Goal: Find contact information: Find contact information

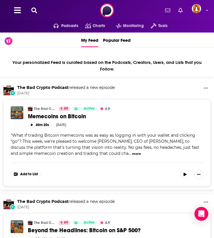
click at [33, 8] on icon at bounding box center [34, 10] width 6 height 6
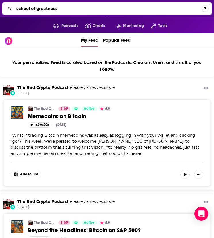
type input "school of greatness"
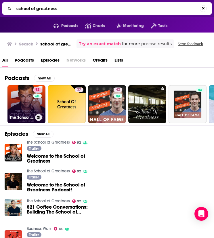
click at [31, 101] on link "92 The School of Greatness" at bounding box center [26, 104] width 38 height 38
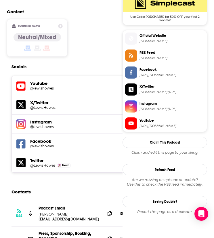
scroll to position [576, 0]
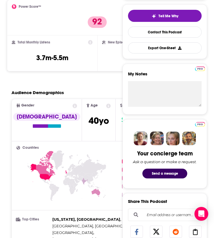
scroll to position [0, 0]
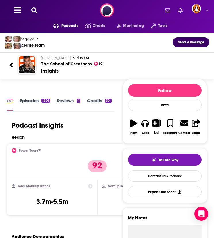
click at [37, 12] on button at bounding box center [34, 10] width 9 height 7
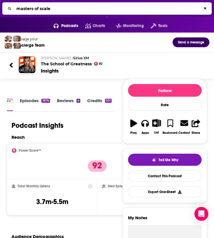
type input "masters of scale"
click at [64, 7] on input "masters of scale" at bounding box center [108, 8] width 188 height 9
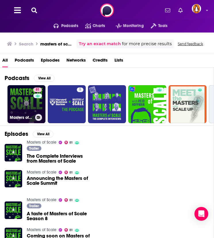
click at [28, 97] on link "81 Masters of Scale" at bounding box center [26, 104] width 38 height 38
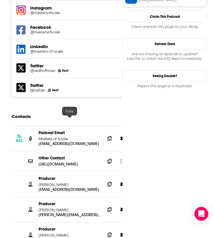
scroll to position [672, 0]
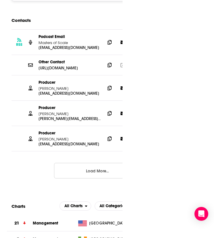
click at [77, 163] on button "Load More..." at bounding box center [97, 171] width 86 height 16
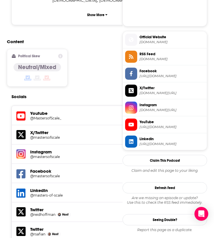
scroll to position [576, 0]
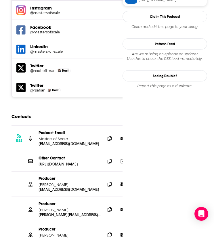
click at [55, 182] on p "[PERSON_NAME]" at bounding box center [70, 184] width 62 height 5
copy p "[PERSON_NAME]"
drag, startPoint x: 66, startPoint y: 184, endPoint x: 39, endPoint y: 183, distance: 27.1
click at [39, 207] on p "[PERSON_NAME]" at bounding box center [70, 209] width 62 height 5
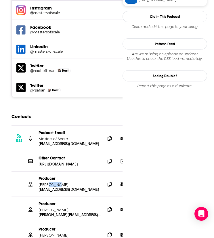
copy p "[PERSON_NAME]"
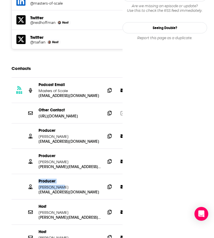
drag, startPoint x: 60, startPoint y: 161, endPoint x: 36, endPoint y: 161, distance: 23.9
click at [36, 174] on div "Producer [PERSON_NAME] [PERSON_NAME][EMAIL_ADDRESS][DOMAIN_NAME] [EMAIL_ADDRESS…" at bounding box center [98, 186] width 172 height 25
copy div "Producer [PERSON_NAME]"
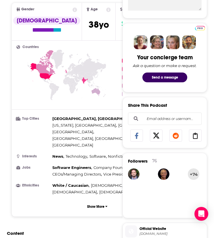
scroll to position [0, 0]
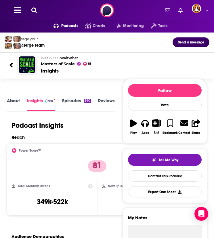
click at [35, 8] on icon at bounding box center [34, 10] width 6 height 6
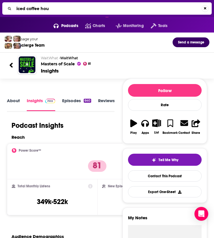
type input "iced coffee hour"
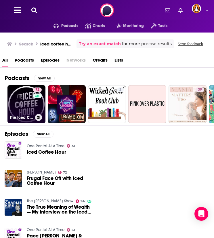
click at [24, 100] on link "72 The Iced Coffee Hour" at bounding box center [26, 104] width 38 height 38
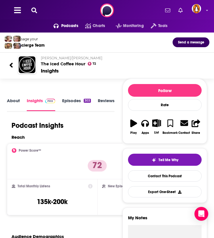
click at [14, 101] on link "About" at bounding box center [13, 104] width 13 height 13
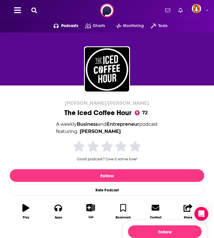
scroll to position [144, 0]
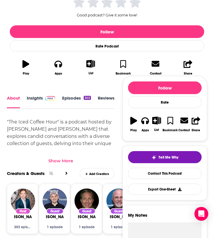
click at [62, 159] on div "Show More" at bounding box center [60, 160] width 25 height 5
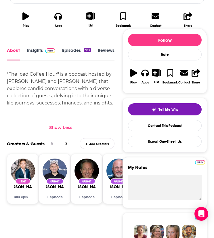
scroll to position [96, 0]
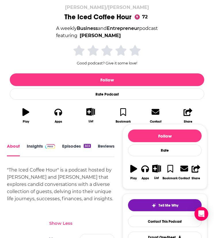
click at [68, 145] on link "Episodes 303" at bounding box center [76, 149] width 29 height 13
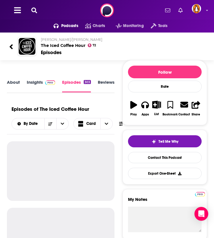
click at [43, 80] on span at bounding box center [49, 81] width 12 height 5
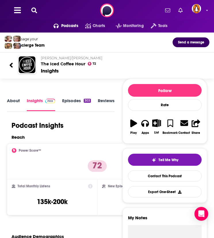
click at [36, 14] on div "Podcasts Charts Monitoring Tools For Business For Podcasters More" at bounding box center [107, 10] width 214 height 21
click at [36, 11] on icon at bounding box center [34, 10] width 6 height 6
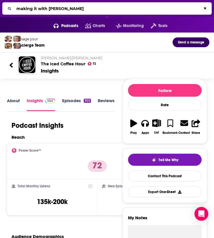
type input "making it with [PERSON_NAME]"
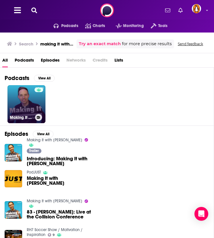
click at [27, 98] on link "Making It with [PERSON_NAME]" at bounding box center [26, 104] width 38 height 38
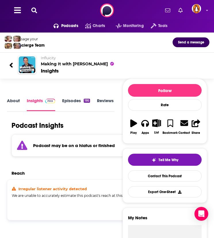
click at [37, 8] on icon at bounding box center [34, 10] width 6 height 6
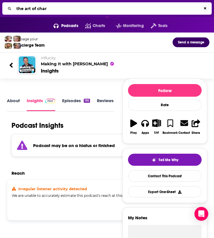
type input "the art of charm"
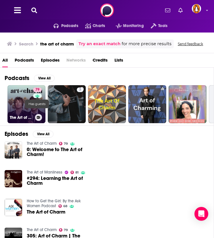
click at [33, 96] on div "79" at bounding box center [38, 100] width 10 height 26
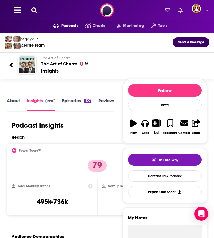
click at [16, 100] on link "About" at bounding box center [13, 104] width 13 height 13
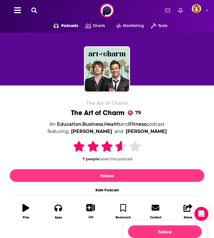
scroll to position [96, 0]
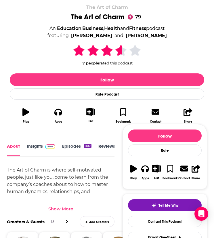
click at [50, 144] on img at bounding box center [50, 146] width 10 height 5
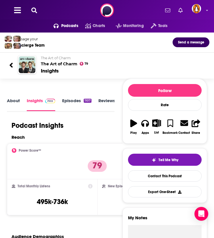
click at [37, 9] on button at bounding box center [34, 10] width 9 height 7
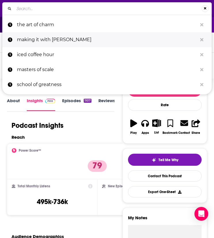
click at [43, 39] on p "making it with [PERSON_NAME]" at bounding box center [107, 39] width 180 height 15
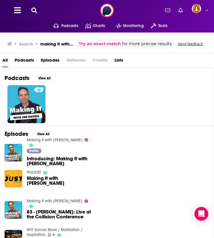
click at [33, 9] on icon at bounding box center [34, 10] width 6 height 6
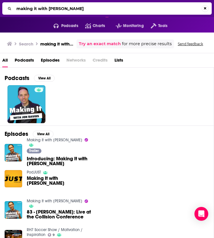
click at [33, 9] on input "making it with [PERSON_NAME]" at bounding box center [108, 8] width 188 height 9
type input "[PERSON_NAME]"
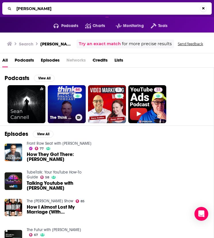
click at [67, 98] on link "64 The Think Media Podcast" at bounding box center [67, 104] width 38 height 38
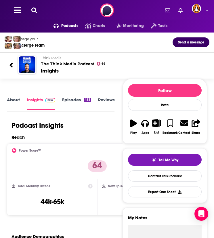
click at [27, 9] on div "Podcasts Charts Monitoring Tools For Business For Podcasters More" at bounding box center [107, 10] width 214 height 21
click at [30, 9] on button at bounding box center [34, 10] width 9 height 7
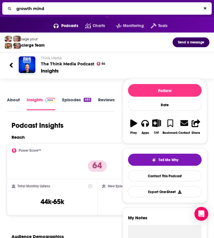
type input "growth minds"
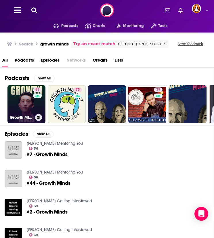
click at [21, 94] on link "53 Growth Minds with [PERSON_NAME]" at bounding box center [26, 104] width 38 height 38
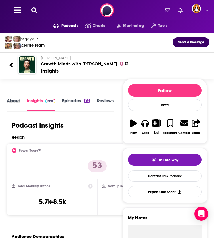
click at [20, 100] on div "About" at bounding box center [17, 105] width 20 height 14
click at [14, 100] on link "About" at bounding box center [13, 104] width 13 height 13
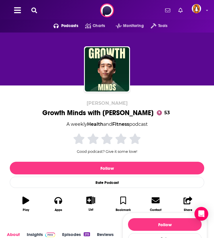
scroll to position [144, 0]
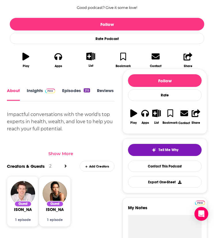
click at [40, 90] on link "Insights" at bounding box center [41, 94] width 28 height 13
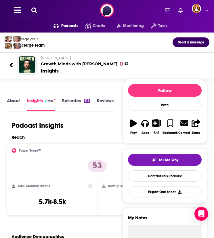
click at [36, 9] on icon at bounding box center [34, 10] width 6 height 6
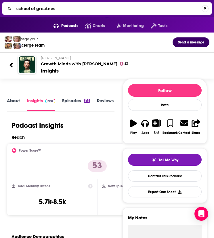
type input "school of greatness"
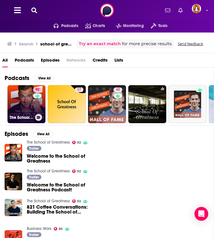
click at [27, 103] on link "92 The School of Greatness" at bounding box center [26, 104] width 38 height 38
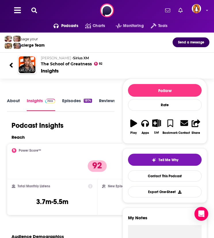
click at [34, 11] on icon at bounding box center [34, 10] width 6 height 6
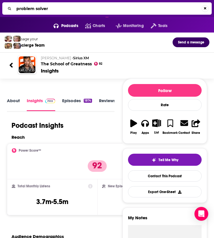
type input "problem solvers"
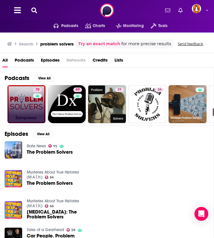
click at [33, 100] on div "70" at bounding box center [38, 103] width 10 height 33
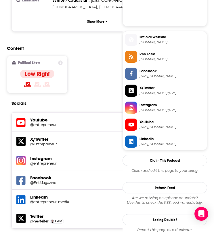
scroll to position [623, 0]
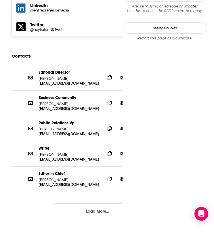
click at [83, 203] on button "Load More..." at bounding box center [97, 211] width 86 height 16
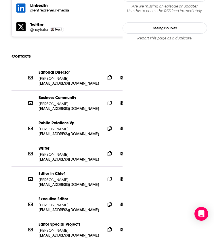
scroll to position [767, 0]
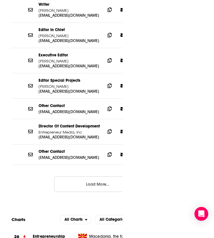
click at [82, 176] on button "Load More..." at bounding box center [97, 184] width 86 height 16
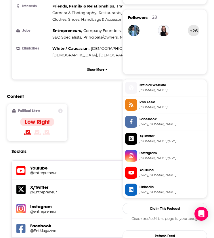
scroll to position [623, 0]
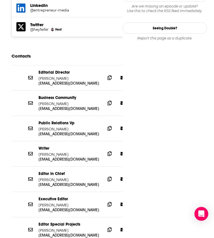
click at [51, 177] on p "[PERSON_NAME]" at bounding box center [70, 179] width 62 height 5
copy div "[PERSON_NAME] [EMAIL_ADDRESS][DOMAIN_NAME]"
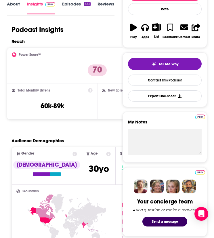
scroll to position [0, 0]
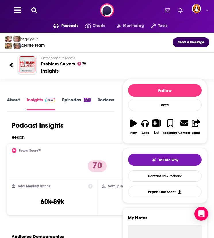
click at [35, 9] on icon at bounding box center [34, 10] width 6 height 6
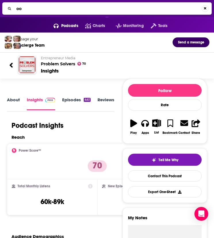
type input "o"
type input "on purpose"
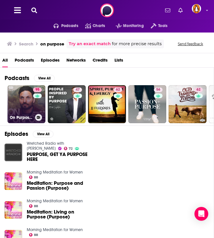
click at [23, 100] on link "95 On Purpose with [PERSON_NAME]" at bounding box center [26, 104] width 38 height 38
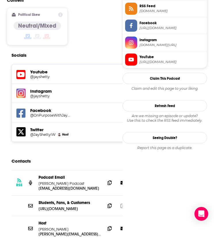
scroll to position [576, 0]
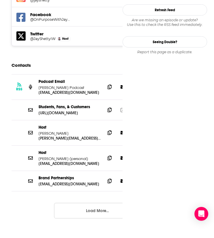
click at [82, 203] on button "Load More..." at bounding box center [97, 211] width 86 height 16
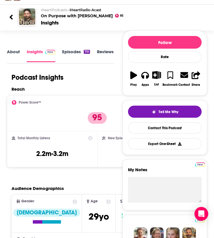
scroll to position [0, 0]
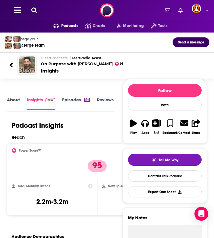
click at [18, 98] on link "About" at bounding box center [13, 103] width 13 height 13
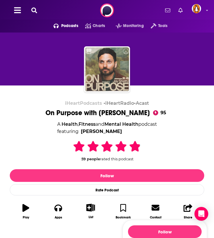
scroll to position [144, 0]
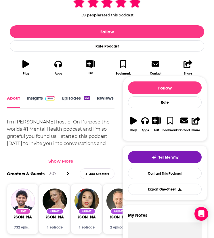
click at [63, 149] on div "I’m [PERSON_NAME] host of On Purpose the worlds #1 Mental Health podcast and I’…" at bounding box center [61, 140] width 108 height 45
click at [63, 159] on div "Show More" at bounding box center [60, 160] width 25 height 5
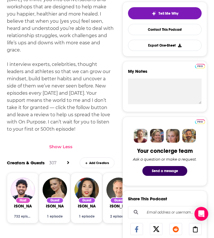
scroll to position [48, 0]
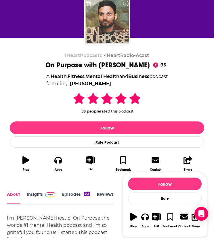
click at [49, 191] on span at bounding box center [50, 193] width 10 height 5
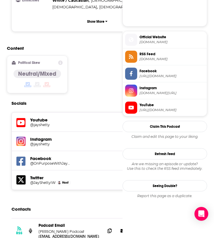
scroll to position [576, 0]
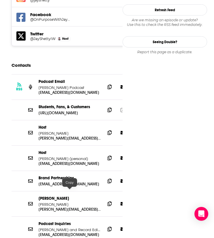
click at [53, 207] on p "[PERSON_NAME][EMAIL_ADDRESS][DOMAIN_NAME]" at bounding box center [70, 209] width 62 height 5
click at [53, 196] on div "[PERSON_NAME] [PERSON_NAME][EMAIL_ADDRESS][DOMAIN_NAME] [PERSON_NAME][EMAIL_ADD…" at bounding box center [70, 204] width 62 height 16
copy div "[PERSON_NAME] [PERSON_NAME][EMAIL_ADDRESS][DOMAIN_NAME] [PERSON_NAME][EMAIL_ADD…"
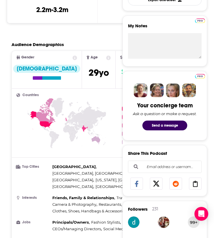
scroll to position [0, 0]
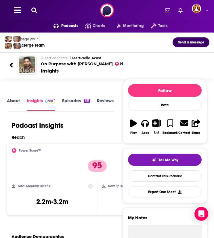
click at [36, 8] on icon at bounding box center [34, 10] width 6 height 6
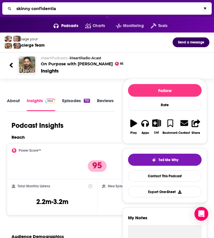
type input "skinny confidential"
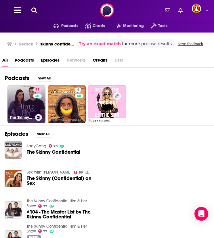
click at [28, 108] on link "77 The Skinny Confidential Him & Her Show" at bounding box center [26, 104] width 38 height 38
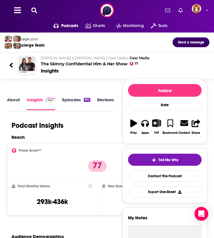
click at [14, 100] on link "About" at bounding box center [13, 103] width 13 height 13
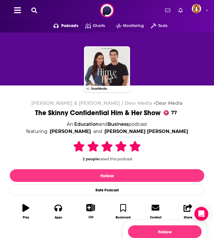
scroll to position [144, 0]
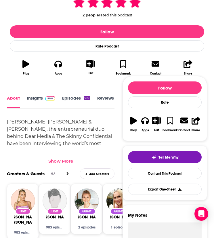
click at [60, 158] on div "Show More" at bounding box center [60, 160] width 25 height 5
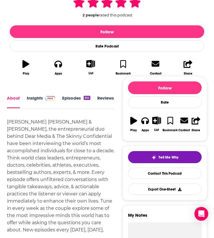
scroll to position [192, 0]
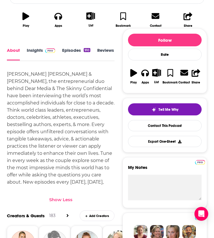
drag, startPoint x: 42, startPoint y: 53, endPoint x: 85, endPoint y: 1, distance: 67.7
click at [42, 53] on link "Insights" at bounding box center [41, 53] width 28 height 13
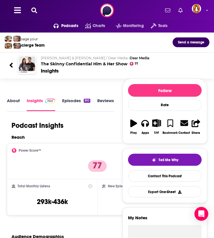
click at [37, 12] on button at bounding box center [34, 10] width 9 height 7
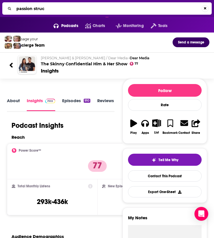
type input "passion struck"
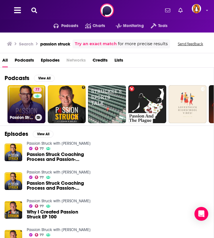
click at [28, 103] on link "77 Passion Struck with [PERSON_NAME]" at bounding box center [26, 104] width 38 height 38
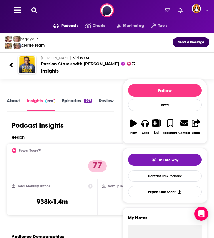
click at [19, 102] on link "About" at bounding box center [13, 104] width 13 height 13
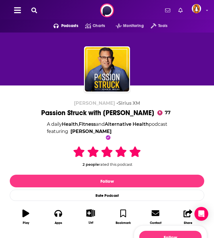
scroll to position [144, 0]
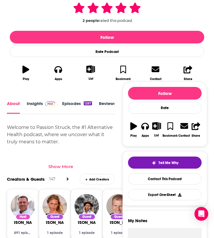
click at [60, 164] on div "Show More" at bounding box center [60, 166] width 25 height 5
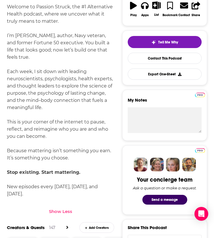
scroll to position [0, 0]
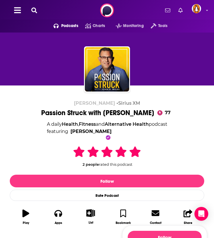
click at [32, 10] on icon at bounding box center [34, 10] width 6 height 6
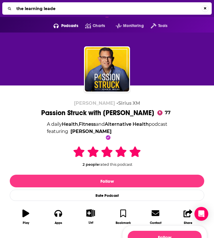
type input "the learning leader"
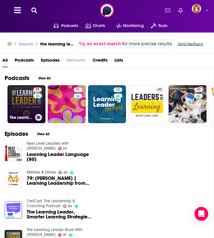
click at [22, 100] on link "71 The Learning Leader Show With [PERSON_NAME]" at bounding box center [26, 104] width 38 height 38
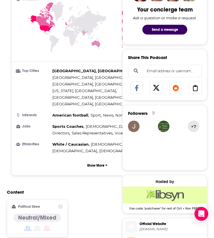
scroll to position [48, 0]
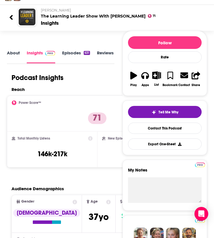
click at [7, 57] on link "About" at bounding box center [13, 56] width 13 height 13
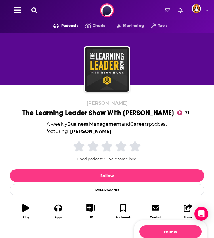
scroll to position [96, 0]
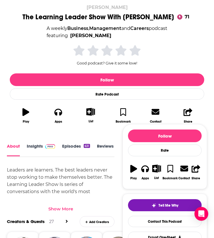
click at [62, 205] on div "Show More" at bounding box center [61, 207] width 108 height 10
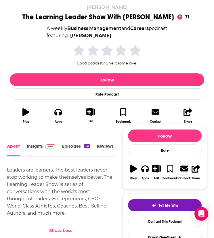
scroll to position [0, 0]
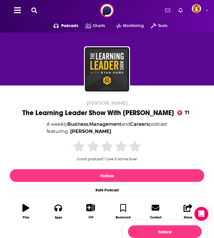
click at [37, 10] on icon at bounding box center [34, 10] width 6 height 6
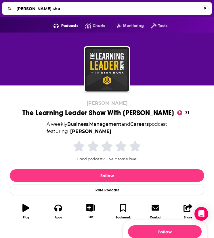
type input "[PERSON_NAME] show"
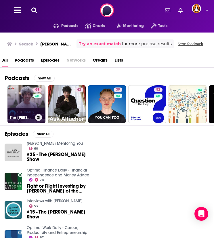
click at [20, 94] on link "69 The [PERSON_NAME] Show" at bounding box center [26, 104] width 38 height 38
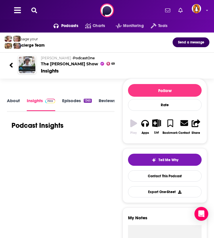
click at [12, 102] on link "About" at bounding box center [13, 104] width 13 height 13
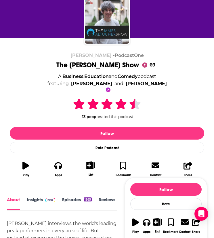
scroll to position [96, 0]
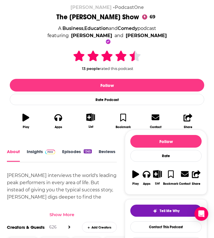
click at [66, 212] on div "Show More" at bounding box center [61, 214] width 25 height 5
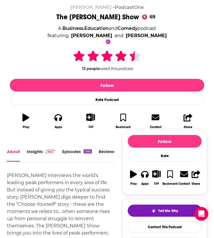
click at [41, 152] on link "Insights" at bounding box center [41, 155] width 28 height 13
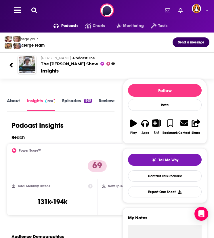
click at [38, 6] on div "Podcasts Charts Monitoring Tools For Business For Podcasters More" at bounding box center [107, 10] width 214 height 21
click at [35, 12] on icon at bounding box center [34, 10] width 6 height 6
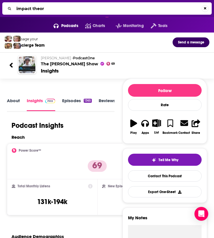
type input "impact theory"
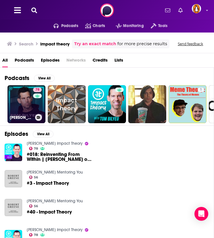
click at [24, 106] on link "78 [PERSON_NAME] Impact Theory" at bounding box center [26, 104] width 38 height 38
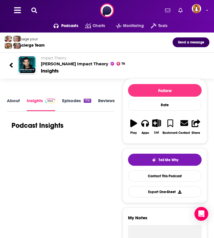
click at [15, 101] on link "About" at bounding box center [13, 104] width 13 height 13
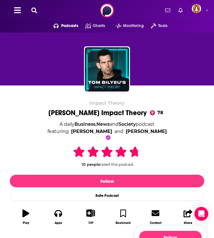
scroll to position [96, 0]
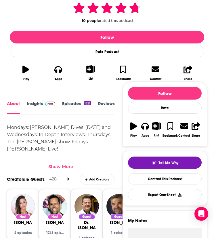
click at [62, 164] on div "Show More" at bounding box center [60, 166] width 25 height 5
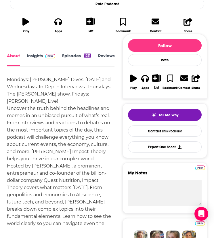
scroll to position [96, 0]
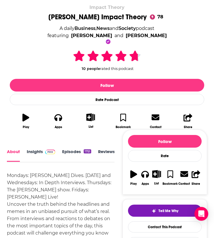
click at [45, 151] on img at bounding box center [50, 152] width 10 height 5
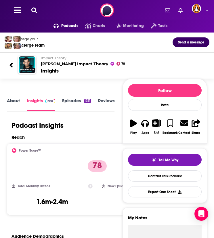
click at [36, 10] on icon at bounding box center [34, 10] width 6 height 6
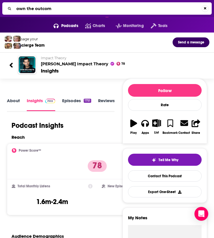
type input "own the outcome"
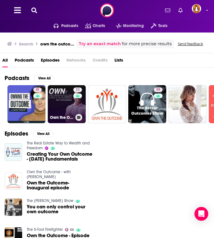
click at [74, 100] on div "22" at bounding box center [78, 100] width 10 height 26
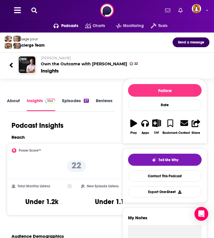
click at [29, 8] on div "Podcasts Charts Monitoring Tools For Business For Podcasters More" at bounding box center [107, 10] width 214 height 21
click at [29, 7] on div "Podcasts Charts Monitoring Tools For Business For Podcasters More" at bounding box center [107, 10] width 214 height 21
click at [33, 8] on icon at bounding box center [34, 10] width 6 height 6
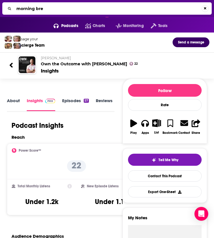
type input "morning brew"
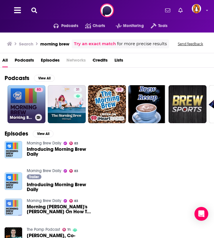
click at [25, 105] on link "83 Morning Brew Daily" at bounding box center [26, 104] width 38 height 38
click at [16, 97] on link "83 Morning Brew Daily" at bounding box center [26, 104] width 38 height 38
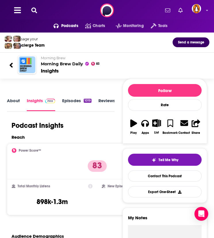
click at [15, 98] on link "About" at bounding box center [13, 104] width 13 height 13
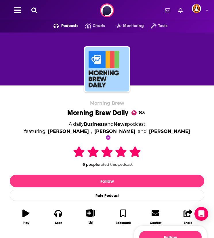
scroll to position [144, 0]
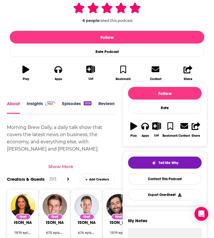
click at [59, 164] on div "Show More" at bounding box center [60, 166] width 25 height 5
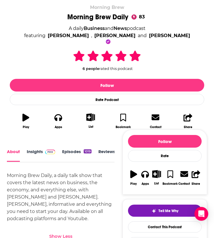
scroll to position [0, 0]
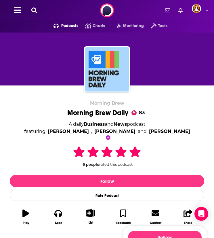
click at [35, 11] on icon at bounding box center [34, 10] width 6 height 6
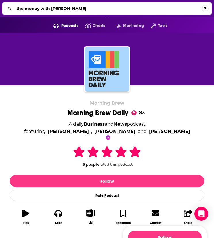
type input "the money with katie"
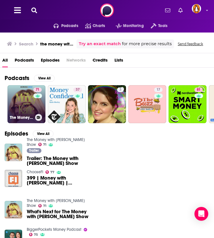
click at [29, 96] on link "71 The Money with Katie Show" at bounding box center [26, 104] width 38 height 38
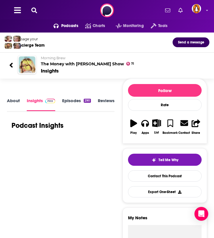
click at [17, 100] on link "About" at bounding box center [13, 104] width 13 height 13
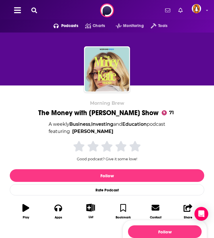
scroll to position [144, 0]
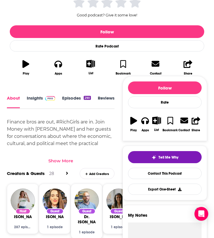
click at [65, 157] on div "Show More" at bounding box center [61, 159] width 108 height 10
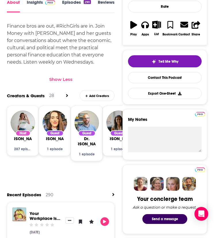
scroll to position [0, 0]
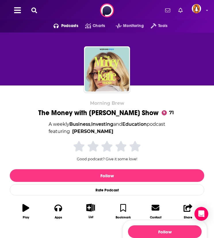
click at [34, 11] on icon at bounding box center [34, 10] width 6 height 6
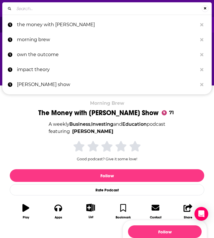
click at [37, 127] on div "Morning Brew The Money with Katie Show 71 A weekly Business , Investing and Edu…" at bounding box center [107, 161] width 195 height 122
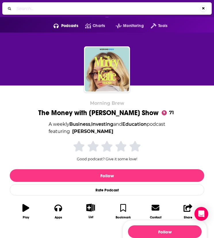
scroll to position [96, 0]
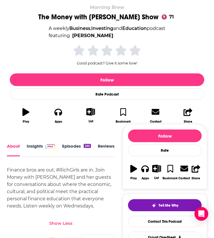
click at [33, 154] on link "Insights" at bounding box center [41, 149] width 28 height 13
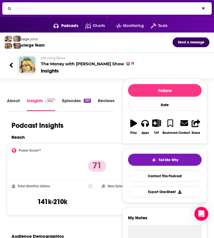
click at [14, 99] on link "About" at bounding box center [13, 104] width 13 height 13
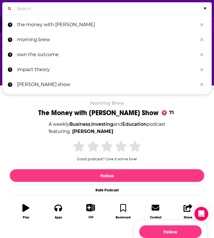
click at [49, 10] on input "Search..." at bounding box center [108, 8] width 188 height 9
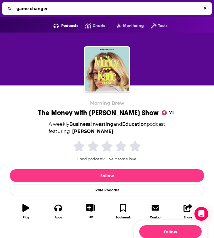
type input "game changers"
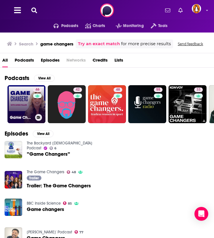
click at [36, 105] on div "46" at bounding box center [38, 100] width 10 height 26
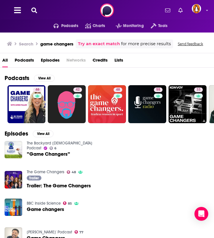
click at [34, 8] on icon at bounding box center [34, 10] width 6 height 6
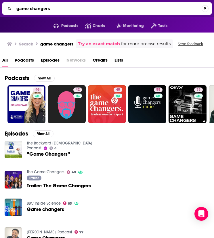
click at [37, 9] on input "game changers" at bounding box center [108, 8] width 188 height 9
type input "prof g"
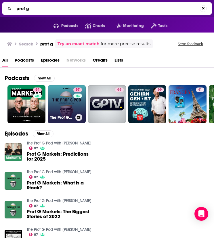
click at [57, 100] on link "87 The Prof G Pod with Scott Galloway" at bounding box center [67, 104] width 38 height 38
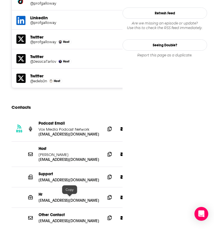
scroll to position [719, 0]
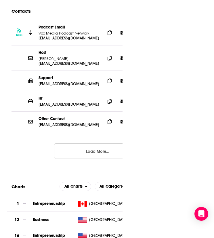
click at [83, 143] on button "Load More..." at bounding box center [97, 151] width 86 height 16
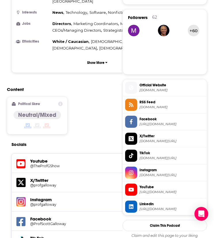
scroll to position [0, 0]
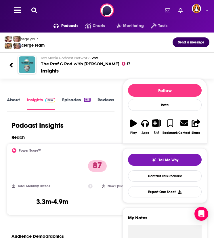
click at [36, 11] on icon at bounding box center [34, 10] width 6 height 6
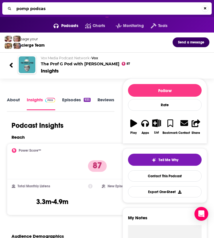
type input "pomp podcast"
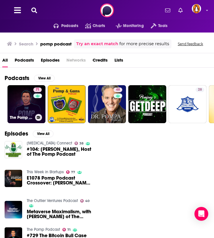
click at [18, 99] on link "71 The Pomp Podcast" at bounding box center [26, 104] width 38 height 38
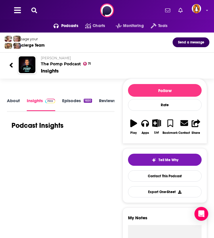
click at [18, 102] on link "About" at bounding box center [13, 104] width 13 height 13
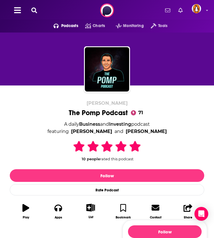
scroll to position [192, 0]
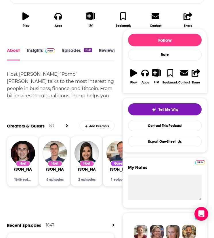
click at [90, 199] on div "Host Anthony Pompliano 1646 episodes Host John Pompliano 4 episodes Host Polina…" at bounding box center [71, 173] width 128 height 74
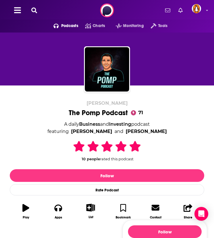
click at [35, 10] on icon at bounding box center [34, 10] width 6 height 6
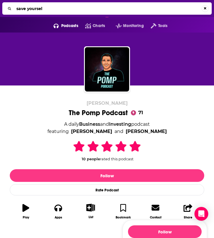
type input "save yourself"
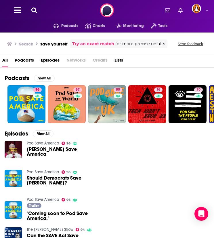
click at [33, 5] on div "Podcasts Charts Monitoring Tools For Business For Podcasters More" at bounding box center [107, 10] width 214 height 21
click at [33, 11] on icon at bounding box center [34, 10] width 6 height 6
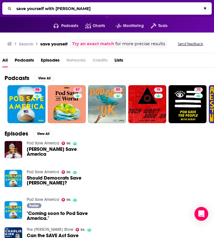
type input "save yourself with dr. amy shah"
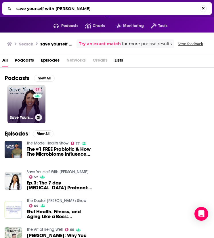
click at [22, 100] on link "57 Save Yourself With Dr. Amy Shah" at bounding box center [26, 104] width 38 height 38
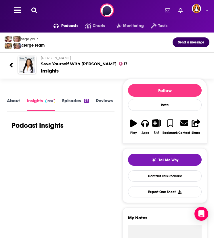
click at [19, 102] on link "About" at bounding box center [13, 104] width 13 height 13
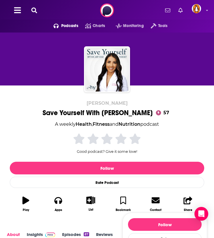
click at [37, 12] on icon at bounding box center [34, 10] width 6 height 6
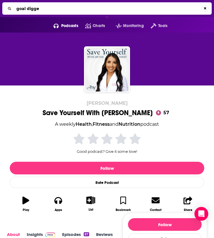
type input "goal digger"
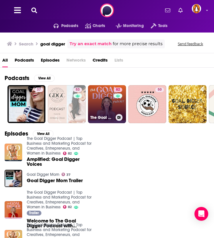
click at [110, 104] on link "82 The Goal Digger Podcast | Top Business and Marketing Podcast for Creatives, …" at bounding box center [107, 104] width 38 height 38
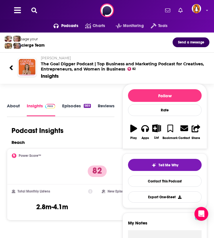
click at [9, 110] on link "About" at bounding box center [13, 109] width 13 height 13
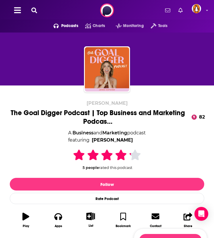
scroll to position [144, 0]
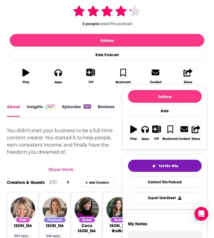
click at [62, 164] on div "Show More" at bounding box center [61, 168] width 108 height 10
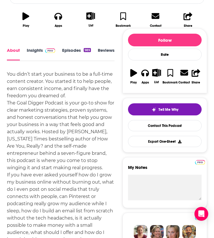
scroll to position [0, 0]
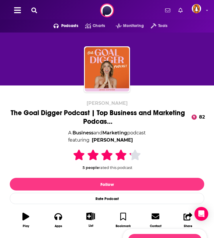
click at [33, 10] on icon at bounding box center [34, 10] width 6 height 6
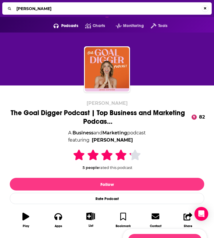
type input "joe killinger"
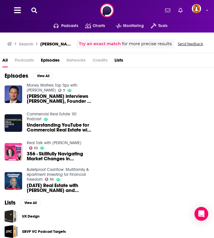
click at [34, 6] on div "Podcasts Charts Monitoring Tools For Business For Podcasters More" at bounding box center [107, 10] width 214 height 21
click at [28, 13] on div "Podcasts Charts Monitoring Tools For Business For Podcasters More" at bounding box center [107, 10] width 214 height 21
click at [37, 12] on icon at bounding box center [34, 10] width 6 height 6
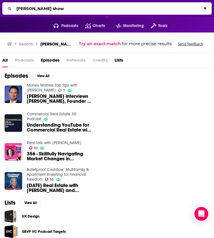
type input "joe killinger show"
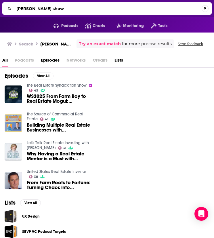
click at [26, 8] on input "joe killinger show" at bounding box center [108, 8] width 188 height 9
type input "a"
type input "mindvalley"
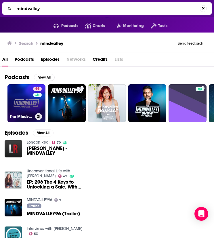
click at [21, 90] on link "66 The Mindvalley Podcast" at bounding box center [26, 103] width 38 height 38
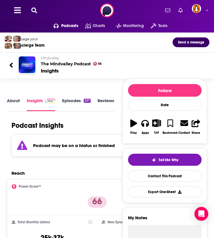
click at [31, 8] on button at bounding box center [34, 10] width 9 height 7
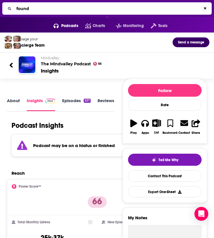
type input "foundr"
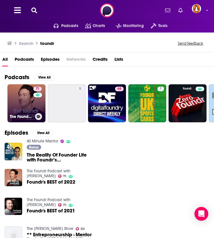
click at [13, 103] on link "71 The Foundr Podcast with Nathan Chan" at bounding box center [26, 103] width 38 height 38
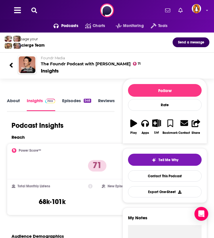
click at [10, 98] on link "About" at bounding box center [13, 104] width 13 height 13
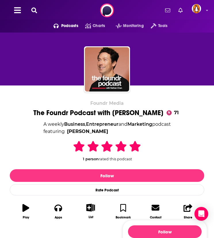
scroll to position [96, 0]
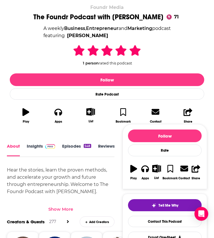
click at [59, 199] on div "Hear the stories, learn the proven methods, and accelerate your growth and futu…" at bounding box center [61, 188] width 108 height 45
click at [59, 205] on div "Show More" at bounding box center [61, 207] width 108 height 10
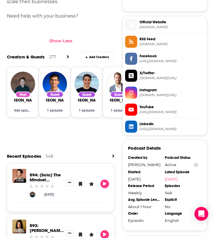
scroll to position [156, 0]
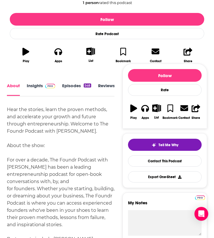
click at [40, 87] on link "Insights" at bounding box center [41, 89] width 28 height 13
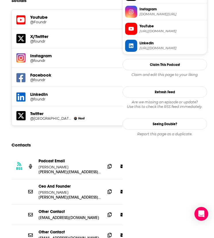
scroll to position [623, 0]
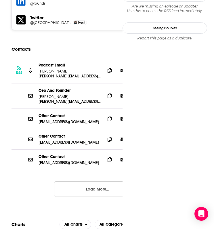
click at [90, 181] on button "Load More..." at bounding box center [97, 189] width 86 height 16
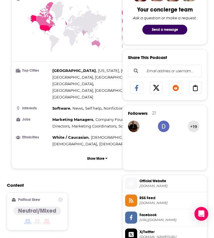
scroll to position [0, 0]
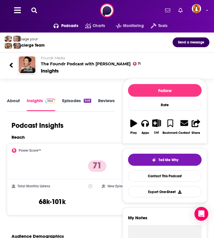
click at [32, 14] on button at bounding box center [34, 10] width 9 height 7
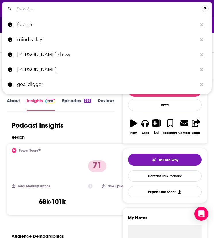
type input "j"
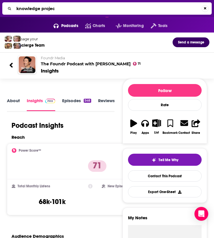
type input "knowledge project"
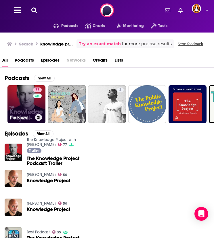
click at [18, 94] on link "77 The Knowledge Project with Shane Parrish" at bounding box center [26, 104] width 38 height 38
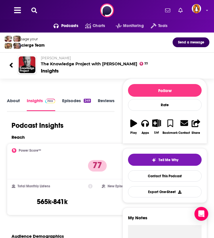
click at [13, 110] on link "About" at bounding box center [13, 104] width 13 height 13
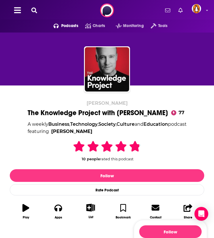
scroll to position [144, 0]
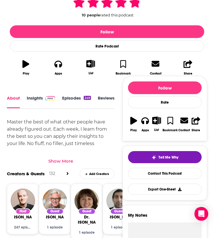
click at [63, 160] on div "Show More" at bounding box center [60, 160] width 25 height 5
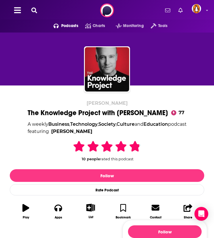
scroll to position [96, 0]
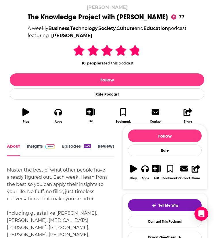
click at [46, 151] on link "Insights" at bounding box center [41, 149] width 28 height 13
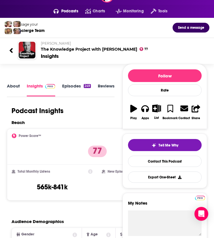
scroll to position [2, 0]
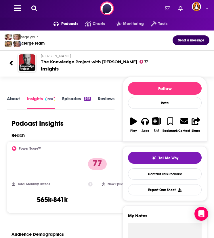
click at [33, 9] on icon at bounding box center [34, 8] width 6 height 6
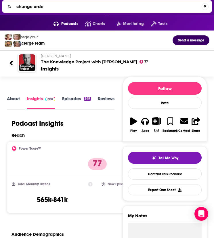
type input "change order"
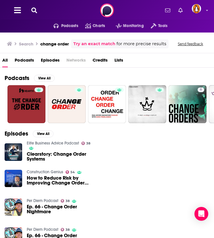
click at [35, 8] on icon at bounding box center [34, 10] width 6 height 6
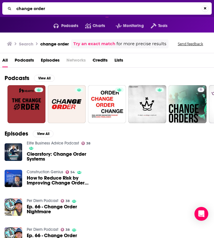
click at [35, 8] on input "change order" at bounding box center [108, 8] width 188 height 9
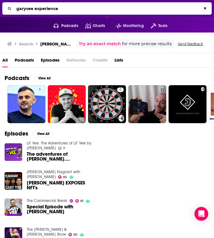
type input "garyvee experience"
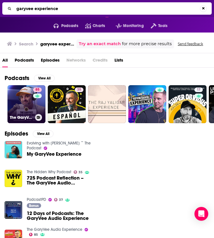
click at [30, 100] on link "85 The GaryVee Audio Experience" at bounding box center [26, 104] width 38 height 38
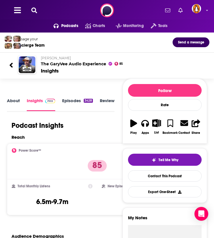
click at [15, 107] on link "About" at bounding box center [13, 104] width 13 height 13
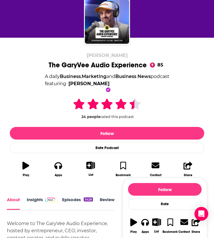
scroll to position [144, 0]
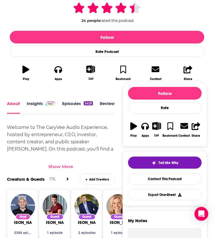
click at [63, 162] on div "Show More" at bounding box center [61, 164] width 108 height 10
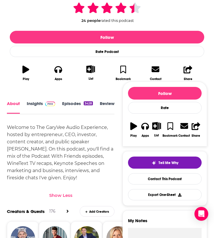
click at [38, 102] on link "Insights" at bounding box center [41, 107] width 28 height 13
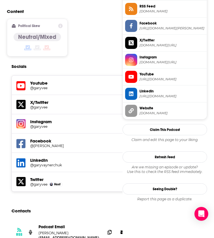
scroll to position [623, 0]
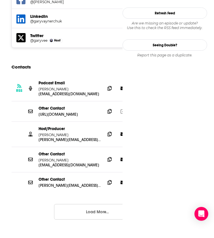
click at [94, 204] on button "Load More..." at bounding box center [97, 212] width 86 height 16
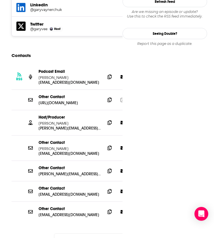
scroll to position [299, 0]
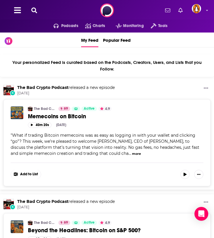
click at [39, 10] on div "Podcasts Charts Monitoring Tools For Business For Podcasters More" at bounding box center [107, 10] width 214 height 21
click at [38, 10] on button at bounding box center [34, 10] width 9 height 7
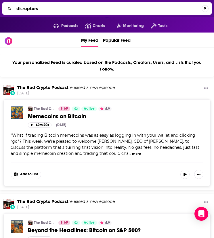
type input "disruptors"
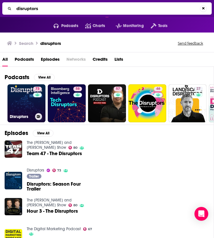
click at [28, 100] on link "73 Disruptors" at bounding box center [26, 103] width 38 height 38
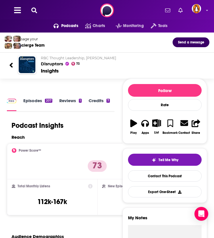
click at [12, 67] on icon at bounding box center [10, 65] width 3 height 5
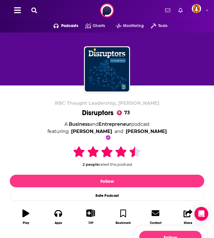
scroll to position [144, 0]
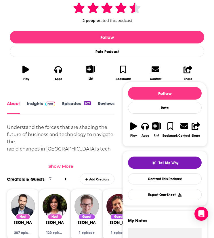
click at [62, 164] on div "Show More" at bounding box center [60, 165] width 25 height 5
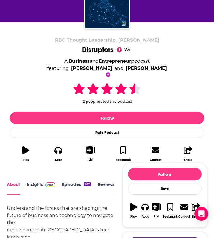
scroll to position [0, 0]
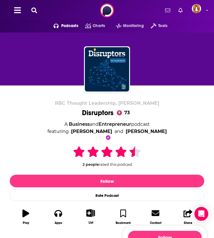
click at [36, 13] on button at bounding box center [34, 10] width 9 height 7
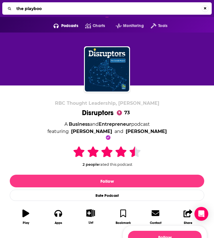
type input "the playbook"
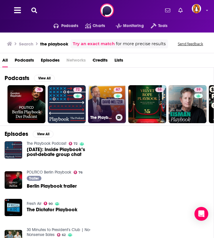
click at [99, 100] on link "67 The Playbook With David Meltzer" at bounding box center [107, 104] width 38 height 38
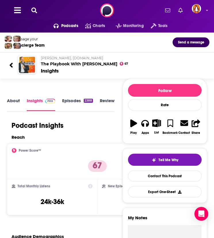
click at [17, 99] on link "About" at bounding box center [13, 104] width 13 height 13
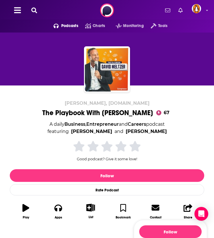
scroll to position [144, 0]
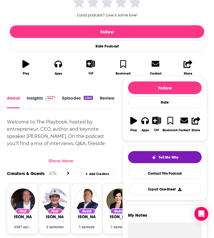
click at [58, 159] on div "Show More" at bounding box center [60, 160] width 25 height 5
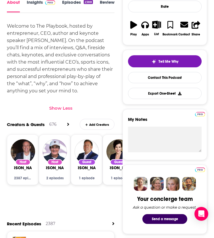
scroll to position [48, 0]
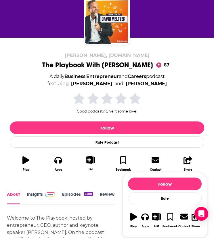
click at [44, 195] on span at bounding box center [49, 193] width 12 height 5
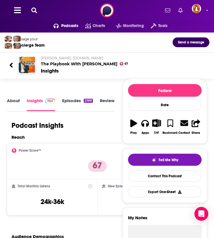
click at [36, 13] on icon at bounding box center [34, 10] width 6 height 6
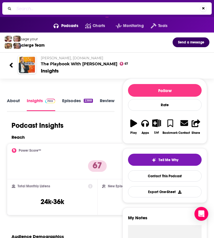
click at [36, 13] on div "Ctrl K" at bounding box center [107, 8] width 210 height 12
click at [26, 12] on input "Search..." at bounding box center [107, 8] width 186 height 9
type input "so money"
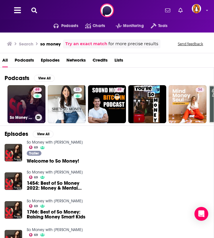
click at [34, 106] on div "69" at bounding box center [38, 100] width 10 height 26
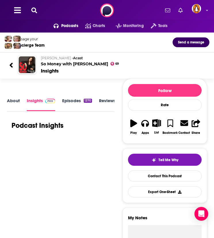
click at [10, 101] on link "About" at bounding box center [13, 104] width 13 height 13
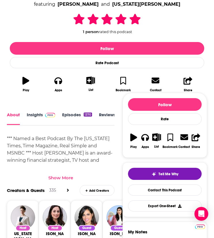
scroll to position [127, 0]
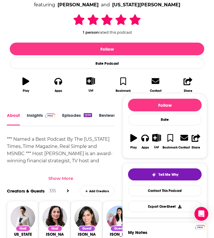
click at [69, 172] on div "Show More" at bounding box center [61, 176] width 108 height 10
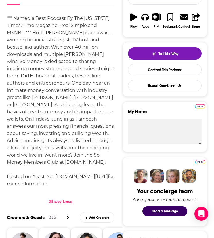
scroll to position [152, 0]
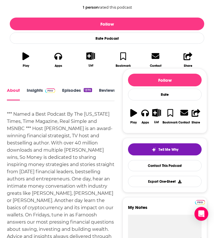
click at [47, 94] on link "Insights" at bounding box center [41, 93] width 28 height 13
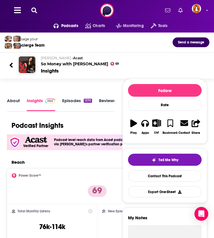
click at [36, 10] on icon at bounding box center [34, 10] width 6 height 6
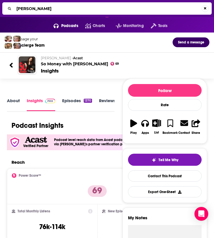
type input "jordan harbinger"
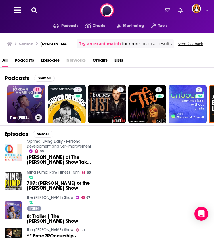
click at [26, 101] on link "87 The Jordan Harbinger Show" at bounding box center [26, 104] width 38 height 38
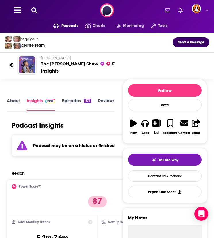
click at [16, 102] on link "About" at bounding box center [13, 104] width 13 height 13
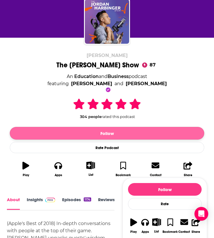
scroll to position [144, 0]
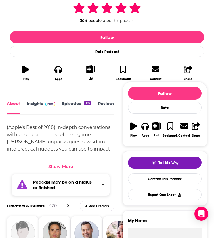
click at [43, 108] on link "Insights" at bounding box center [41, 107] width 28 height 13
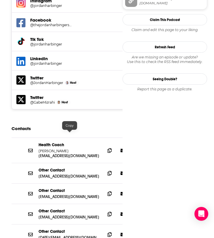
scroll to position [719, 0]
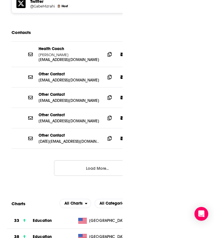
click at [64, 160] on button "Load More..." at bounding box center [97, 168] width 86 height 16
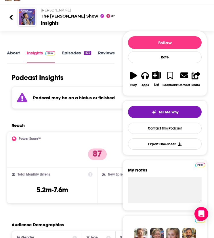
scroll to position [0, 0]
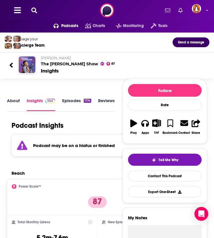
click at [38, 10] on button at bounding box center [34, 10] width 9 height 7
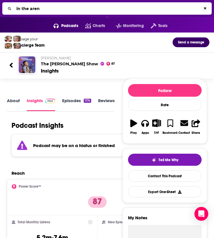
type input "in the arena"
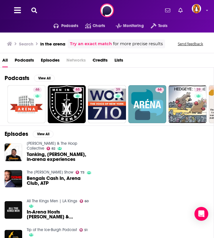
click at [32, 12] on icon at bounding box center [34, 10] width 6 height 6
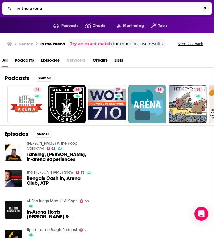
click at [32, 12] on input "in the arena" at bounding box center [108, 8] width 188 height 9
type input "i"
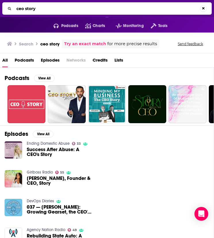
click at [61, 13] on div "ceo story" at bounding box center [107, 8] width 210 height 12
type input "tyler bossetti"
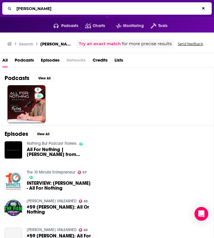
click at [43, 6] on input "tyler bossetti" at bounding box center [107, 8] width 186 height 9
click at [43, 6] on input "tyler bossetti" at bounding box center [108, 8] width 188 height 9
type input "jayson waller"
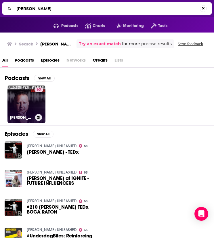
click at [30, 92] on link "63 JAYSON WALLER UNLEASHED" at bounding box center [26, 104] width 38 height 38
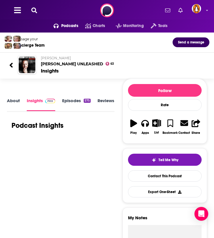
click at [12, 100] on link "About" at bounding box center [13, 104] width 13 height 13
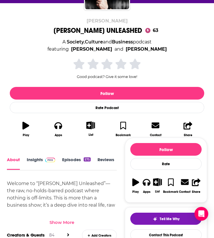
scroll to position [83, 0]
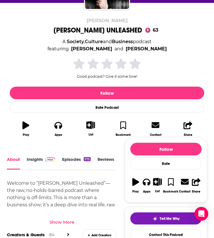
click at [66, 217] on div "Show More" at bounding box center [62, 220] width 110 height 10
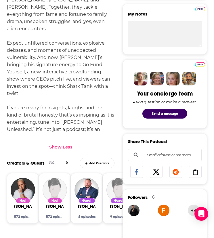
scroll to position [363, 0]
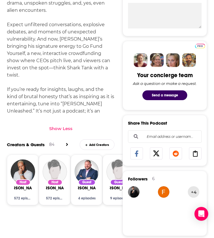
click at [63, 143] on div "Creators & Guests 84 Add Creators" at bounding box center [61, 146] width 108 height 15
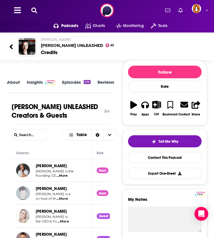
click at [37, 83] on link "Insights" at bounding box center [41, 85] width 28 height 13
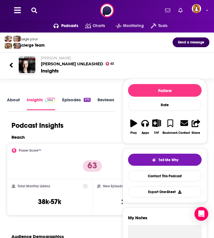
click at [33, 8] on icon at bounding box center [34, 10] width 6 height 6
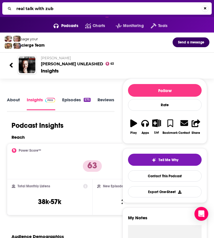
type input "real talk with zuby"
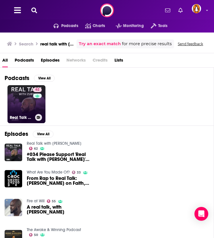
click at [22, 95] on link "62 Real Talk with Zuby" at bounding box center [26, 104] width 38 height 38
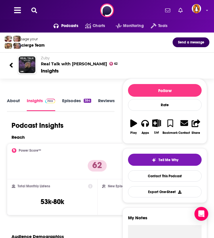
click at [14, 103] on link "About" at bounding box center [13, 104] width 13 height 13
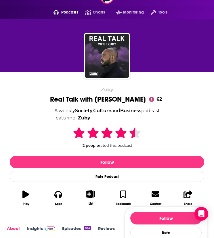
scroll to position [93, 0]
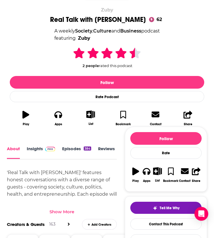
click at [64, 209] on div "Show More" at bounding box center [61, 211] width 25 height 5
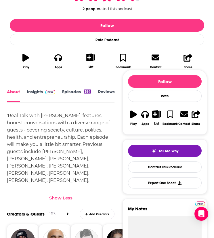
scroll to position [0, 0]
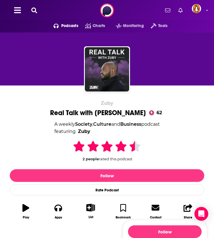
click at [32, 13] on button at bounding box center [34, 10] width 9 height 7
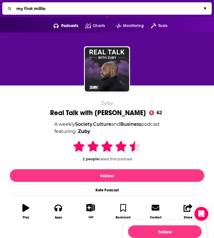
type input "my first million"
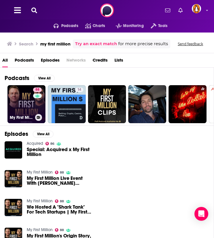
click at [25, 107] on link "88 My First Million" at bounding box center [26, 104] width 38 height 38
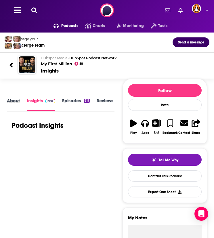
click at [21, 98] on div "About" at bounding box center [17, 105] width 20 height 14
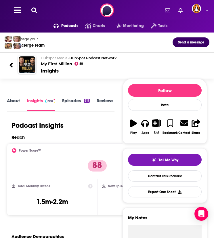
click at [17, 99] on link "About" at bounding box center [13, 104] width 13 height 13
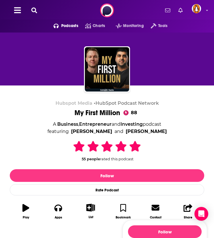
scroll to position [144, 0]
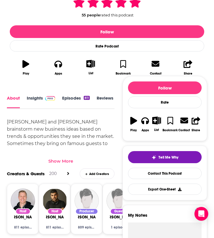
click at [55, 156] on div "Show More" at bounding box center [61, 159] width 108 height 10
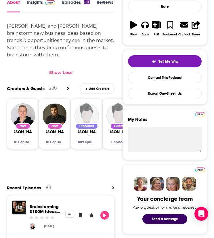
scroll to position [0, 0]
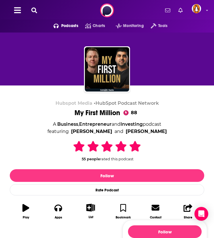
click at [31, 12] on button at bounding box center [34, 10] width 9 height 7
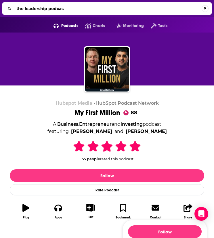
type input "the leadership podcast"
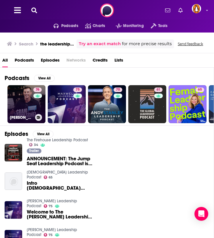
click at [23, 94] on link "76 Craig Groeschel Leadership Podcast" at bounding box center [26, 104] width 38 height 38
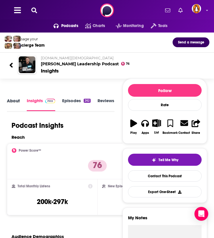
click at [23, 100] on div "About" at bounding box center [17, 105] width 20 height 14
click at [15, 101] on link "About" at bounding box center [13, 104] width 13 height 13
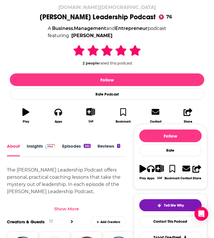
scroll to position [144, 0]
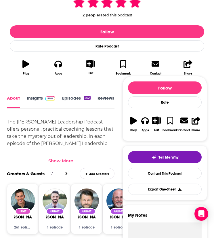
click at [64, 157] on div "Show More" at bounding box center [61, 159] width 108 height 10
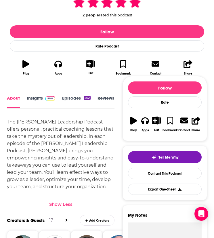
click at [50, 95] on span at bounding box center [50, 97] width 10 height 5
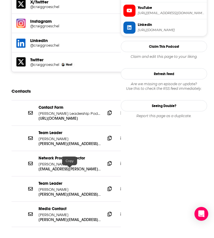
scroll to position [623, 0]
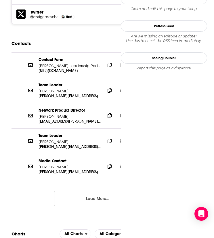
click at [77, 191] on button "Load More..." at bounding box center [97, 199] width 86 height 16
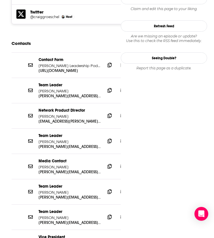
scroll to position [767, 0]
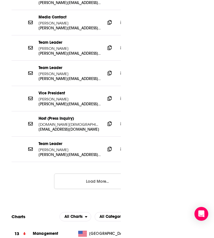
click at [84, 174] on button "Load More..." at bounding box center [97, 182] width 86 height 16
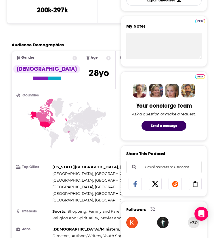
scroll to position [0, 0]
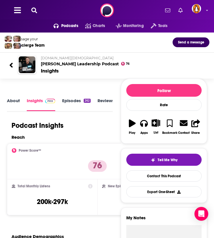
click at [34, 8] on icon at bounding box center [34, 10] width 6 height 6
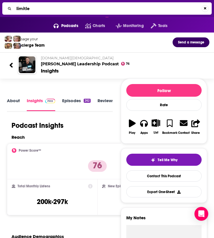
type input "limitles"
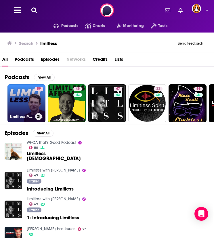
click at [27, 100] on link "59 Limitless Project" at bounding box center [26, 103] width 38 height 38
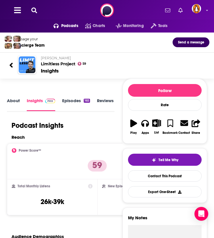
click at [12, 99] on link "About" at bounding box center [13, 104] width 13 height 13
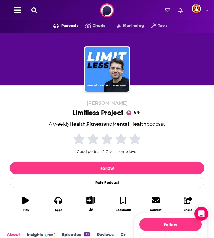
click at [36, 12] on icon at bounding box center [34, 10] width 6 height 6
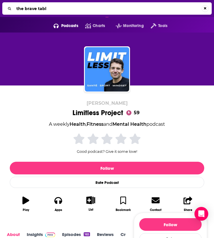
type input "the brave table"
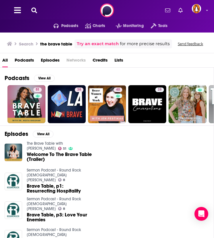
click at [35, 12] on icon at bounding box center [34, 10] width 6 height 6
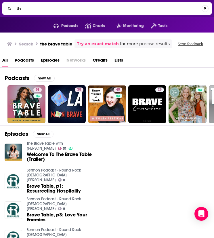
type input "t"
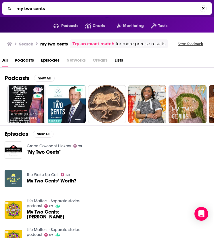
click at [44, 8] on input "my two cents" at bounding box center [107, 8] width 186 height 9
click at [44, 8] on input "my two cents" at bounding box center [108, 8] width 188 height 9
type input "the cut my two cents"
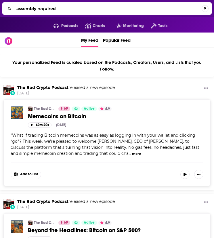
type input "assembly required"
